Goal: Task Accomplishment & Management: Use online tool/utility

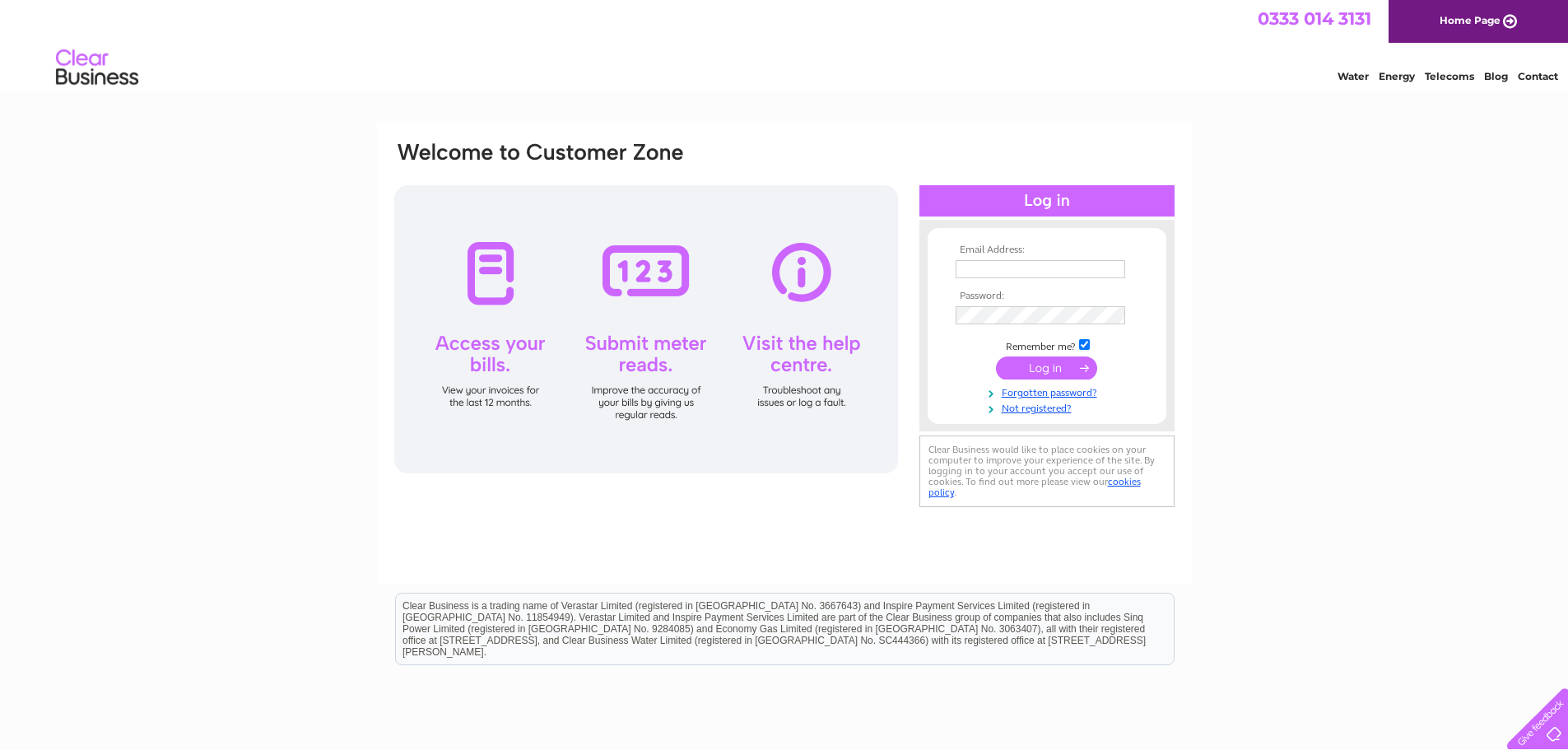
click at [992, 269] on input "text" at bounding box center [1040, 269] width 169 height 18
type input "mail@lindsayburns.co.uk"
click at [1055, 371] on input "submit" at bounding box center [1046, 369] width 102 height 23
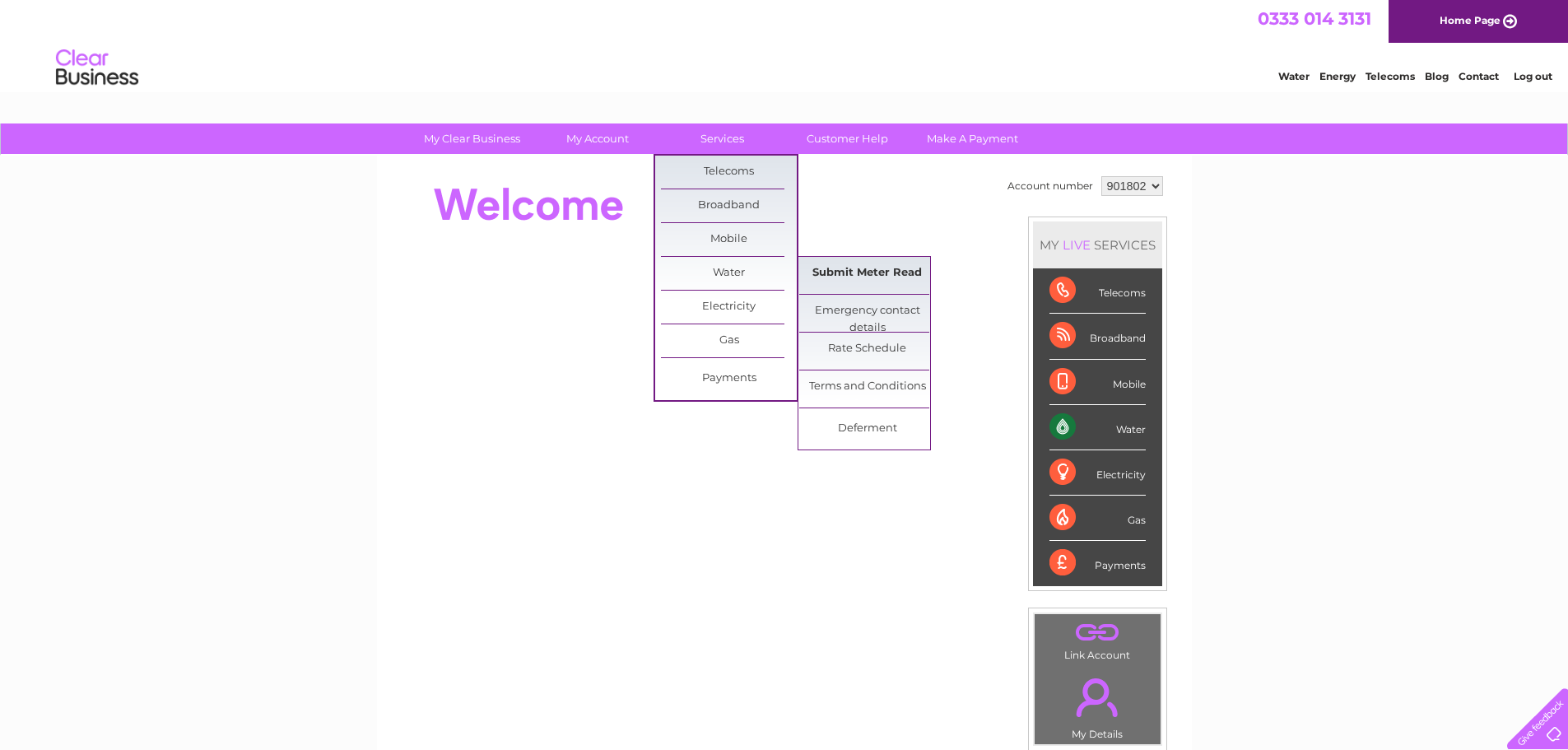
click at [860, 272] on link "Submit Meter Read" at bounding box center [867, 273] width 135 height 33
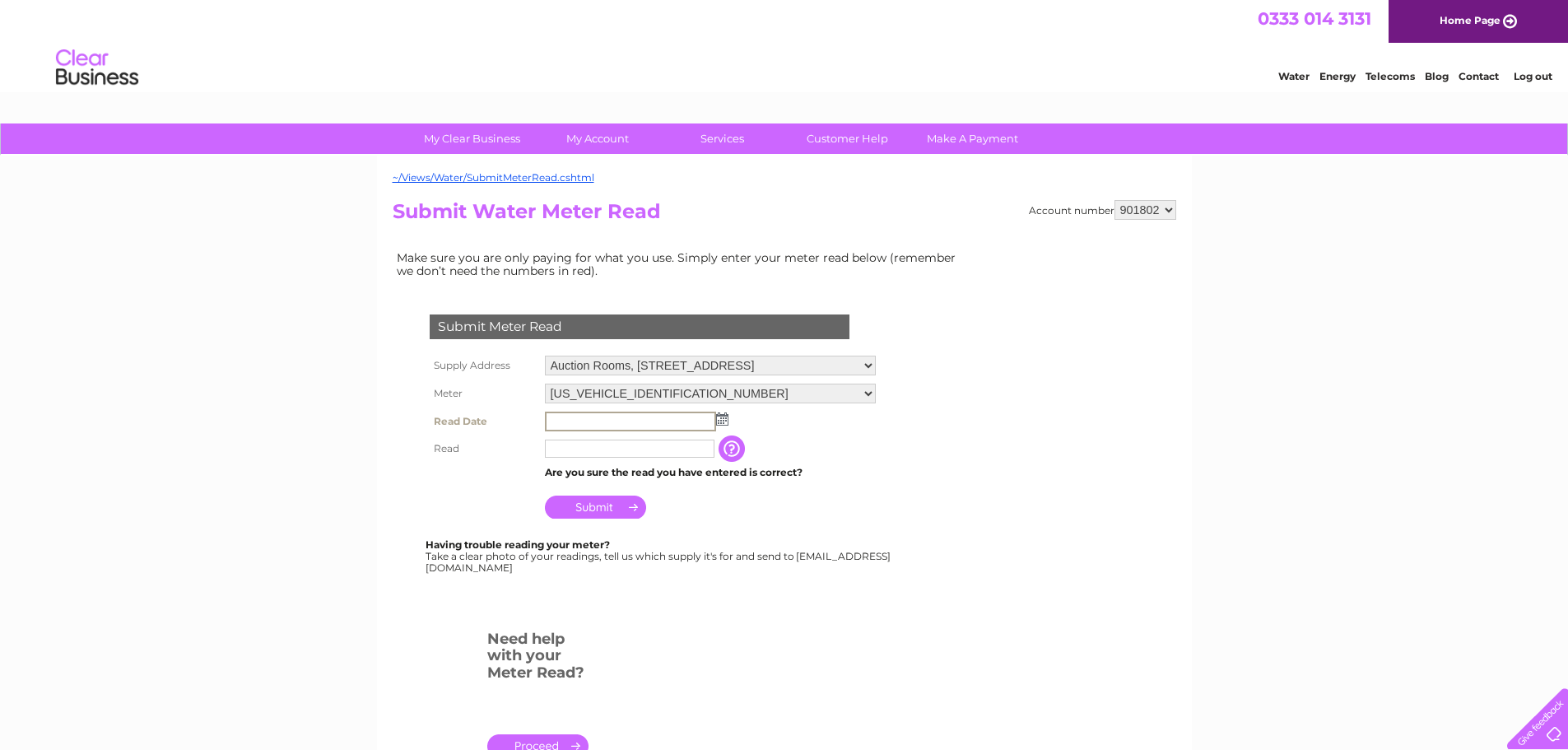
click at [575, 423] on input "text" at bounding box center [630, 421] width 171 height 20
click at [721, 424] on img at bounding box center [722, 418] width 12 height 13
click at [642, 490] on link "1" at bounding box center [639, 490] width 26 height 16
type input "[DATE]"
click at [609, 455] on input "text" at bounding box center [630, 447] width 171 height 20
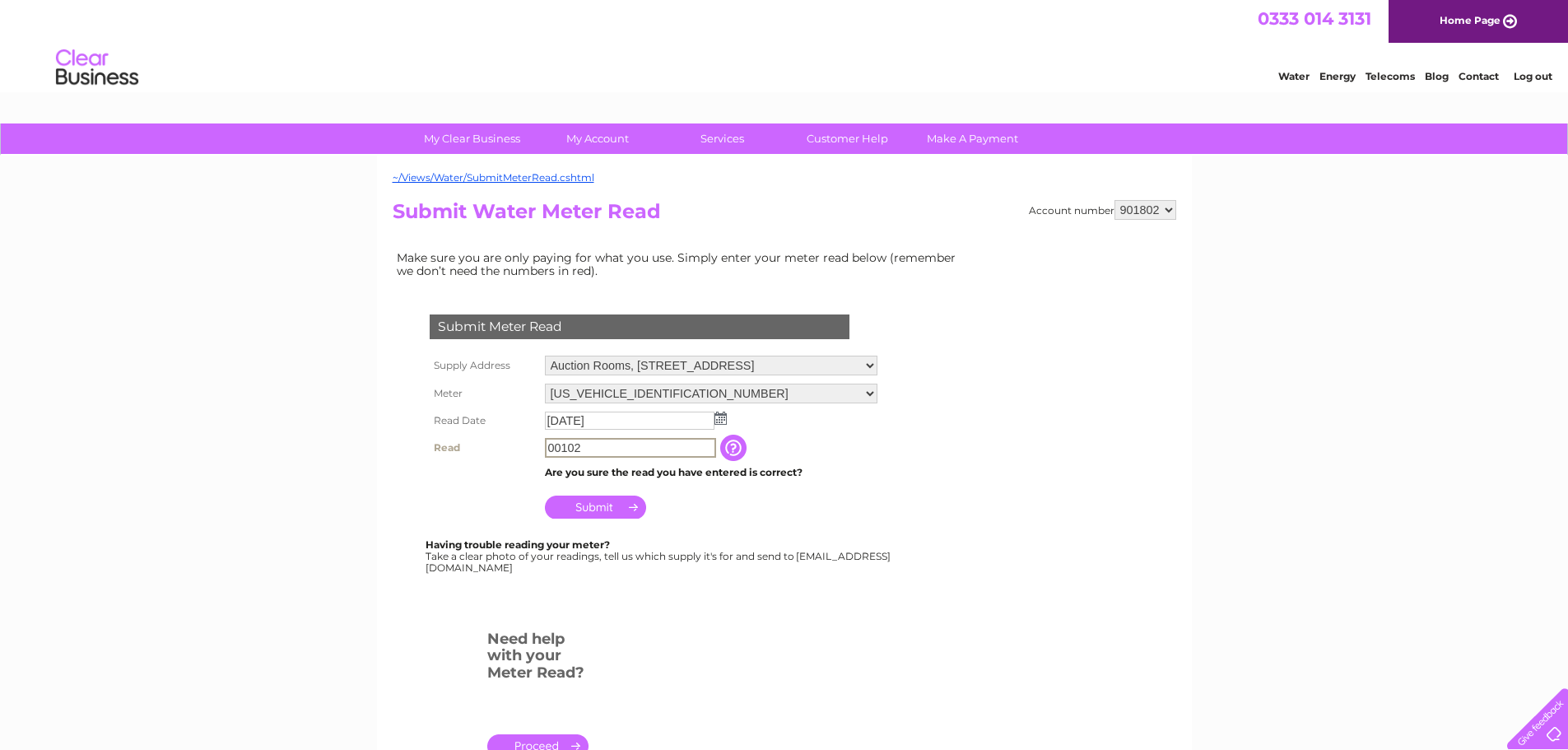
type input "00102"
click at [593, 503] on input "Submit" at bounding box center [596, 505] width 102 height 23
